Goal: Task Accomplishment & Management: Complete application form

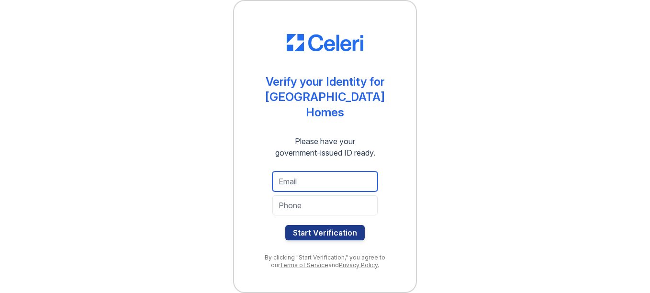
click at [288, 186] on input "email" at bounding box center [324, 181] width 105 height 20
type input "tresselas@yahoo.com"
type input "6823191097"
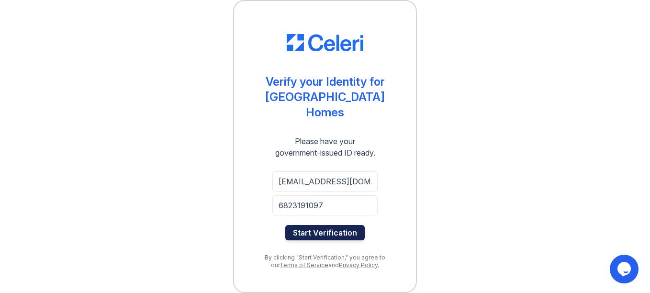
click at [317, 231] on button "Start Verification" at bounding box center [324, 232] width 79 height 15
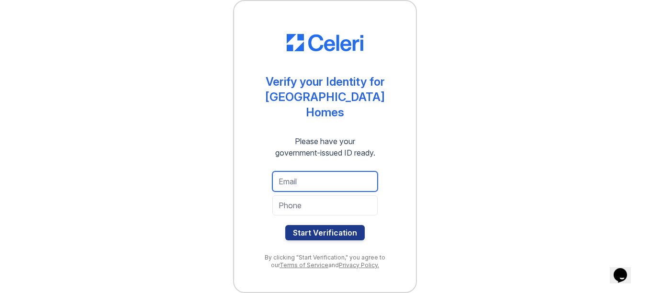
click at [314, 185] on input "email" at bounding box center [324, 181] width 105 height 20
click at [453, 174] on div "Verify your Identity for Prescott Park Apartment Homes Please have your governm…" at bounding box center [324, 146] width 619 height 293
click at [315, 209] on input "tel" at bounding box center [324, 205] width 105 height 20
click at [491, 162] on div "Verify your Identity for Prescott Park Apartment Homes Please have your governm…" at bounding box center [324, 146] width 619 height 293
click at [376, 183] on input "stressela@rocketmail.com" at bounding box center [324, 181] width 105 height 20
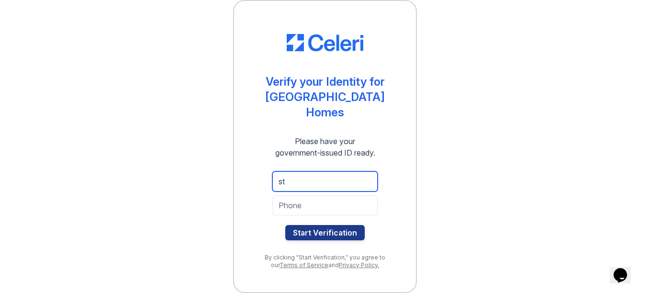
type input "s"
type input "tresselas@yahoo.com"
type input "6823191097"
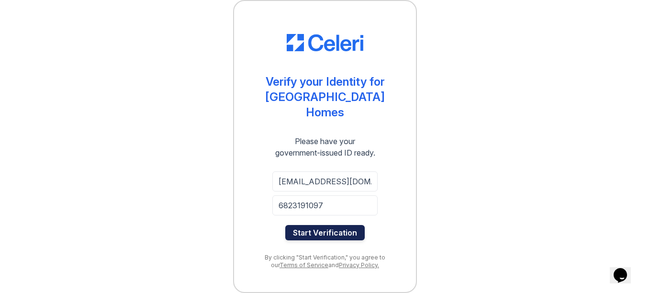
click at [341, 230] on button "Start Verification" at bounding box center [324, 232] width 79 height 15
